Goal: Transaction & Acquisition: Purchase product/service

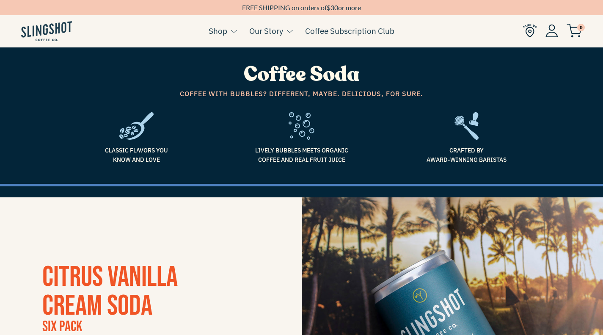
scroll to position [327, 0]
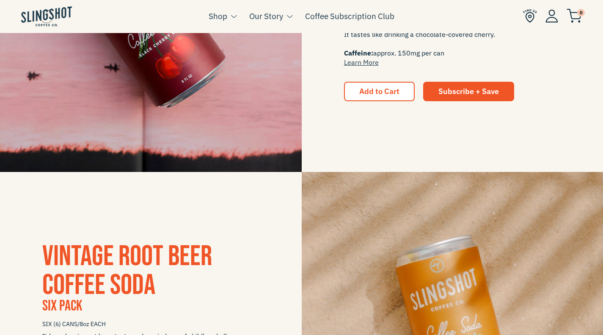
scroll to position [325, 0]
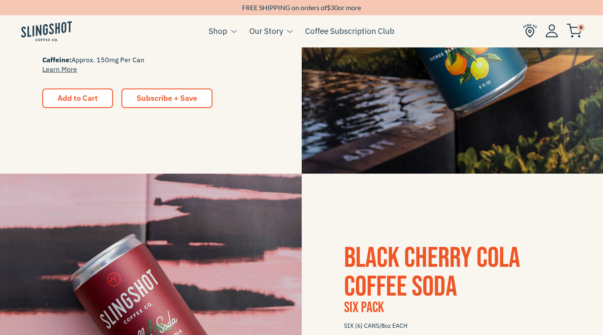
click at [161, 98] on span "Subscribe + Save" at bounding box center [167, 98] width 60 height 10
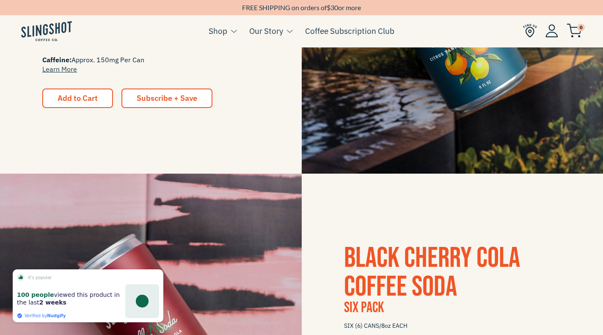
scroll to position [323, 0]
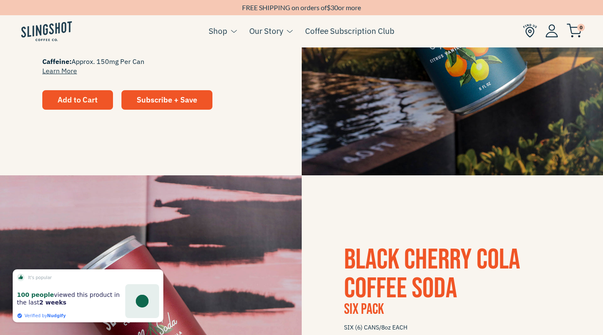
click at [77, 102] on span "Add to Cart" at bounding box center [78, 100] width 40 height 10
click at [573, 31] on img at bounding box center [573, 31] width 15 height 14
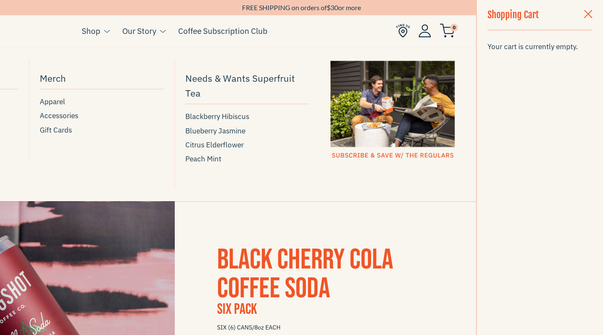
click at [92, 30] on link "Shop" at bounding box center [91, 31] width 19 height 13
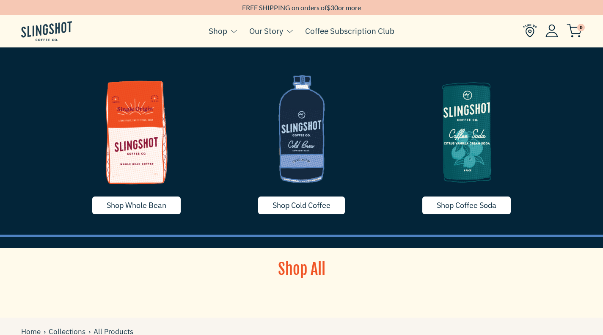
click at [310, 160] on img at bounding box center [301, 128] width 152 height 127
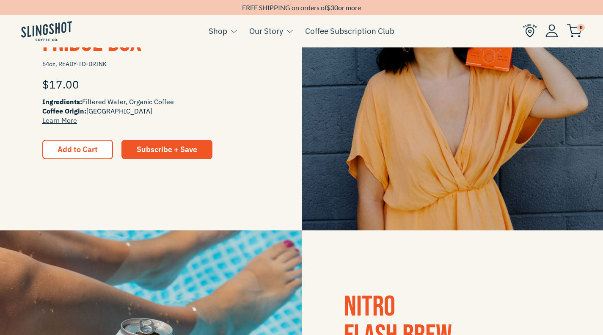
scroll to position [281, 0]
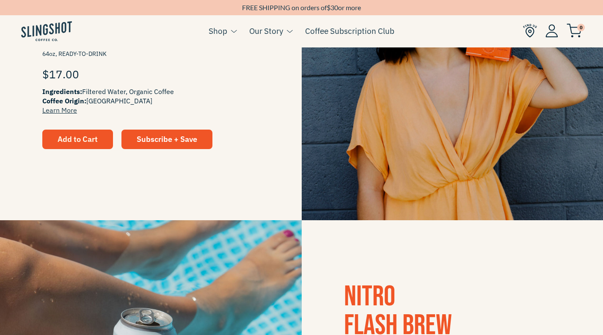
click at [69, 132] on button "Add to Cart" at bounding box center [77, 138] width 71 height 19
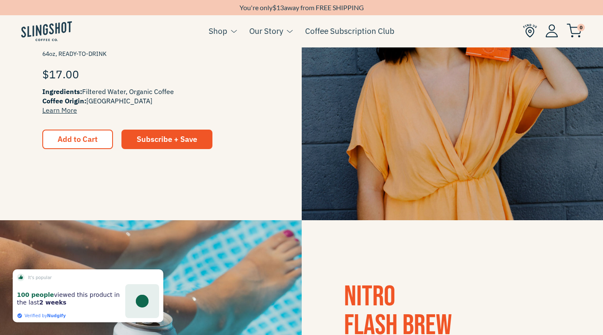
click at [577, 37] on img at bounding box center [573, 31] width 15 height 14
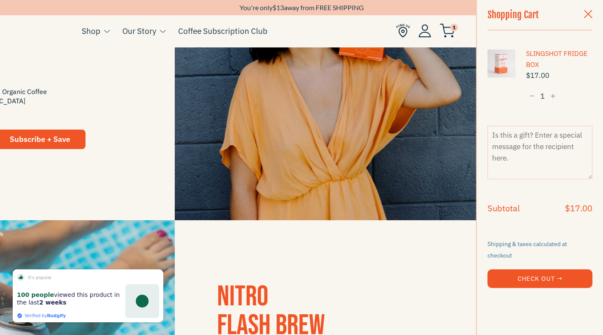
click at [591, 14] on span "button" at bounding box center [588, 14] width 8 height 9
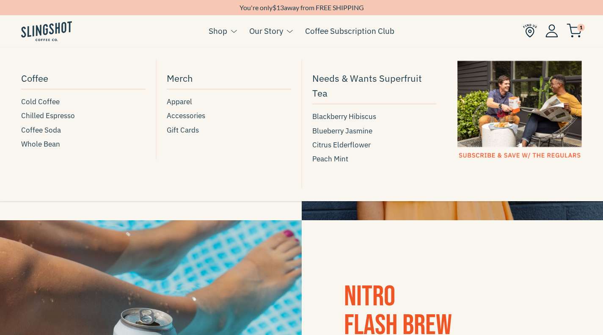
click at [223, 33] on link "Shop" at bounding box center [218, 31] width 19 height 13
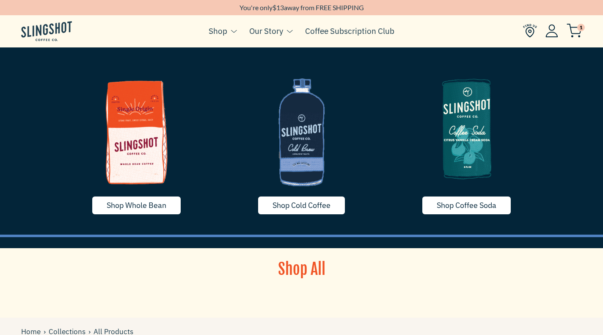
click at [471, 133] on img at bounding box center [466, 128] width 152 height 127
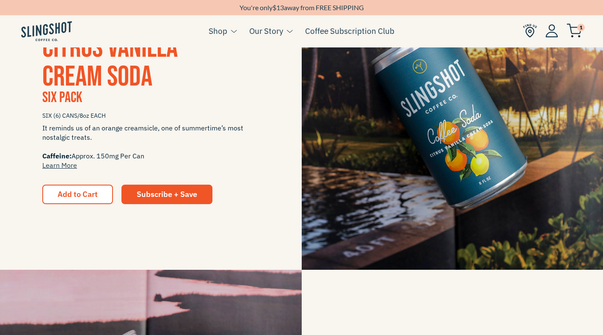
scroll to position [244, 0]
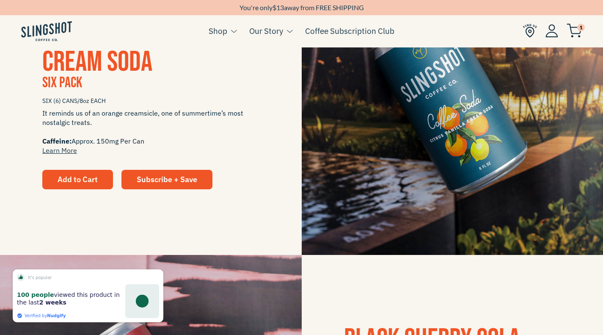
click at [69, 181] on span "Add to Cart" at bounding box center [78, 179] width 40 height 10
